Goal: Task Accomplishment & Management: Complete application form

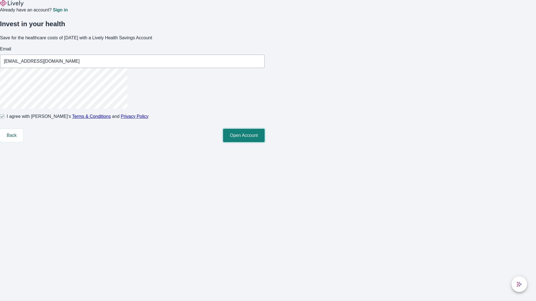
click at [265, 142] on button "Open Account" at bounding box center [244, 135] width 42 height 13
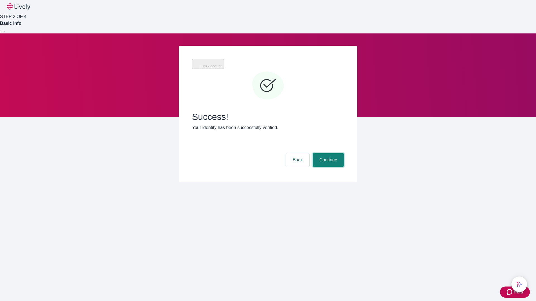
click at [327, 153] on button "Continue" at bounding box center [328, 159] width 31 height 13
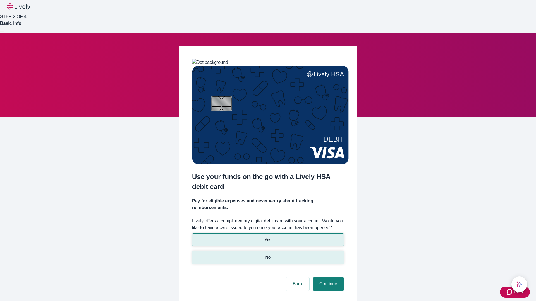
click at [268, 255] on p "No" at bounding box center [267, 258] width 5 height 6
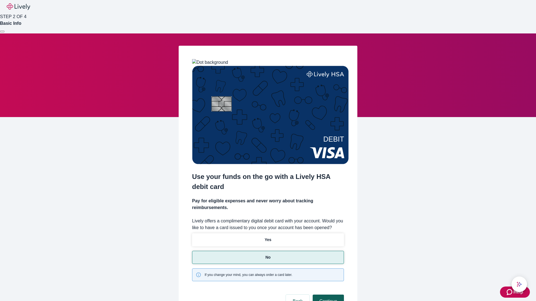
click at [327, 295] on button "Continue" at bounding box center [328, 301] width 31 height 13
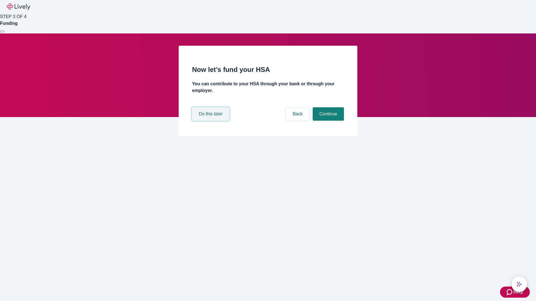
click at [211, 121] on button "Do this later" at bounding box center [210, 113] width 37 height 13
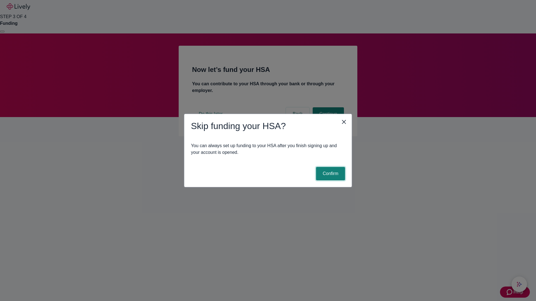
click at [330, 174] on button "Confirm" at bounding box center [330, 173] width 29 height 13
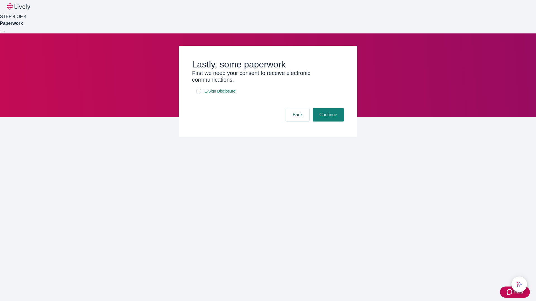
click at [199, 93] on input "E-Sign Disclosure" at bounding box center [198, 91] width 4 height 4
checkbox input "true"
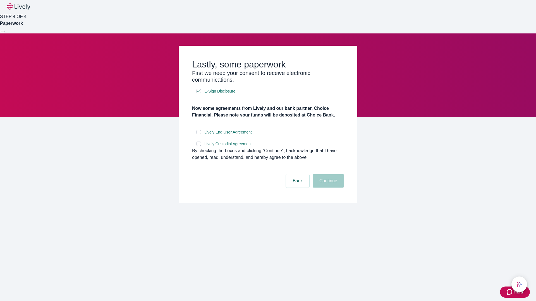
click at [199, 134] on input "Lively End User Agreement" at bounding box center [198, 132] width 4 height 4
checkbox input "true"
click at [199, 146] on input "Lively Custodial Agreement" at bounding box center [198, 144] width 4 height 4
checkbox input "true"
click at [327, 188] on button "Continue" at bounding box center [328, 180] width 31 height 13
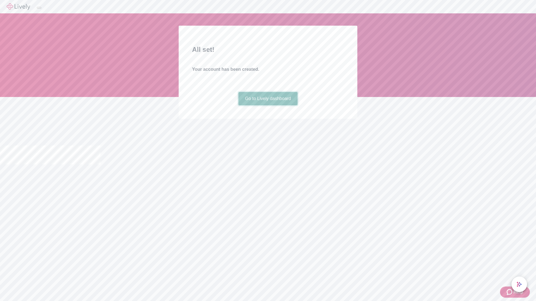
click at [268, 105] on link "Go to Lively dashboard" at bounding box center [267, 98] width 59 height 13
